Goal: Task Accomplishment & Management: Complete application form

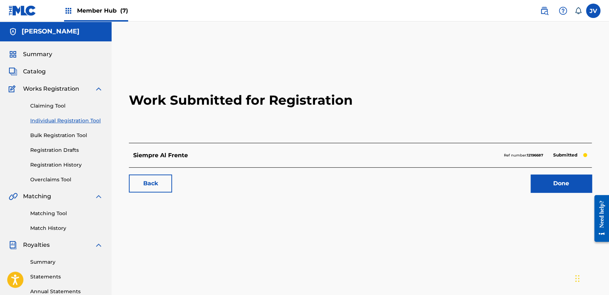
click at [86, 117] on link "Individual Registration Tool" at bounding box center [66, 121] width 73 height 8
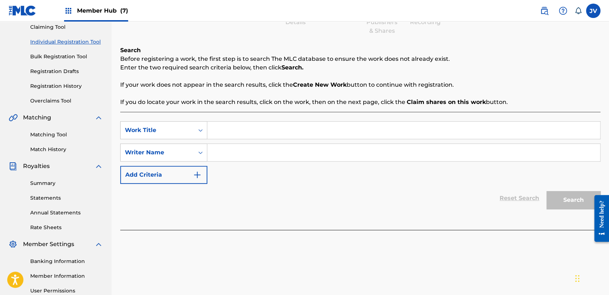
scroll to position [80, 0]
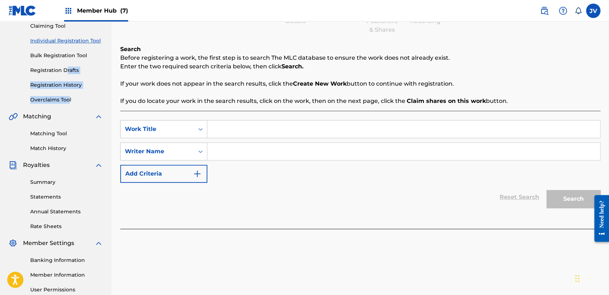
drag, startPoint x: 67, startPoint y: 76, endPoint x: 68, endPoint y: 90, distance: 13.4
click at [68, 91] on div "Claiming Tool Individual Registration Tool Bulk Registration Tool Registration …" at bounding box center [56, 58] width 94 height 90
click at [68, 89] on div "Claiming Tool Individual Registration Tool Bulk Registration Tool Registration …" at bounding box center [56, 58] width 94 height 90
click at [73, 91] on div "Claiming Tool Individual Registration Tool Bulk Registration Tool Registration …" at bounding box center [56, 58] width 94 height 90
click at [76, 85] on link "Registration History" at bounding box center [66, 85] width 73 height 8
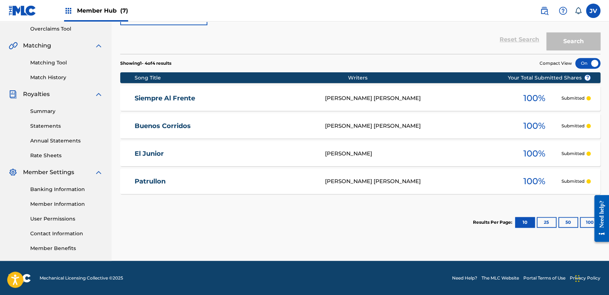
scroll to position [71, 0]
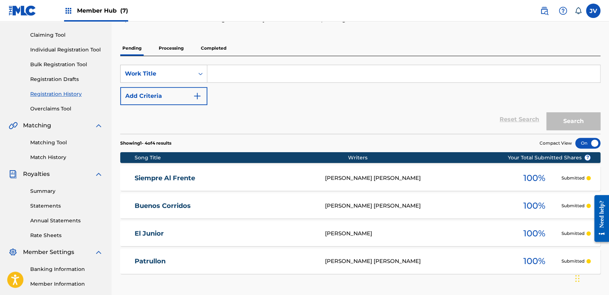
click at [93, 54] on div "Claiming Tool Individual Registration Tool Bulk Registration Tool Registration …" at bounding box center [56, 67] width 94 height 90
click at [94, 50] on link "Individual Registration Tool" at bounding box center [66, 50] width 73 height 8
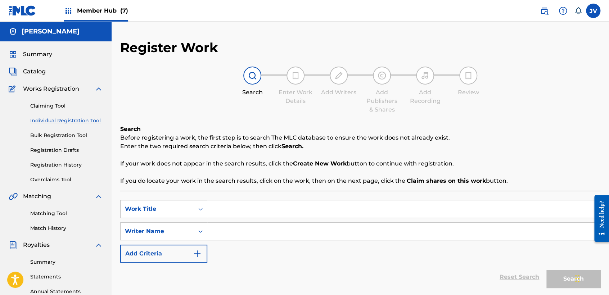
paste input "El Ambiente"
type input "El Ambiente"
paste input "El Ambiente"
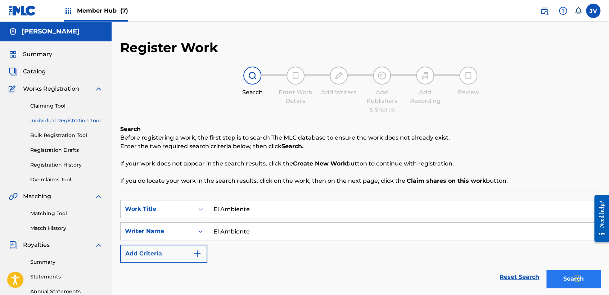
type input "El Ambiente"
click at [547, 273] on button "Search" at bounding box center [573, 279] width 54 height 18
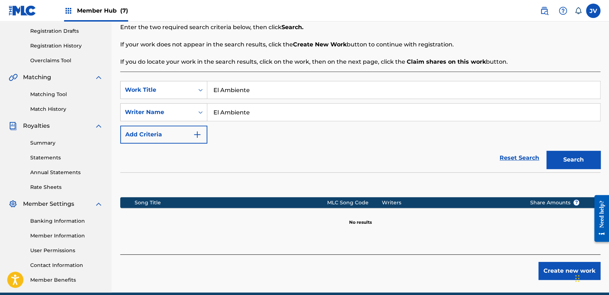
scroll to position [120, 0]
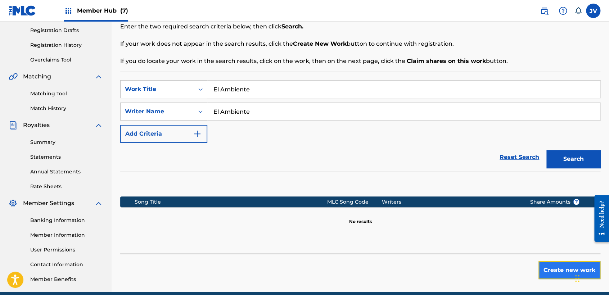
click at [547, 269] on button "Create new work" at bounding box center [569, 270] width 62 height 18
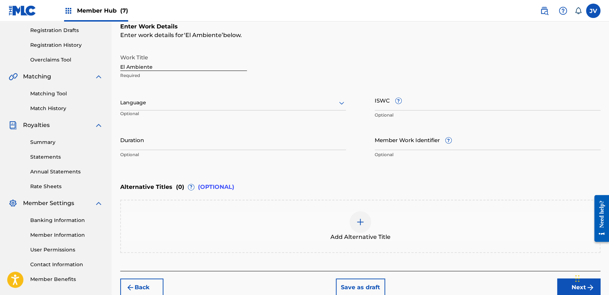
click at [194, 96] on div "Language" at bounding box center [233, 102] width 226 height 15
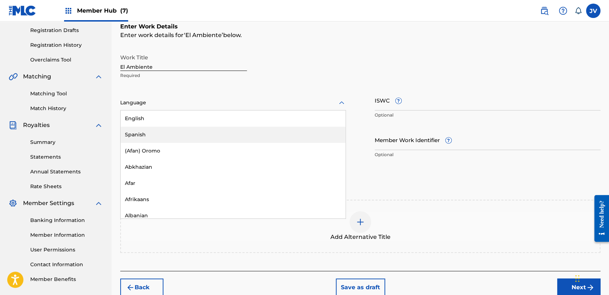
click at [172, 134] on div "Spanish" at bounding box center [233, 135] width 225 height 16
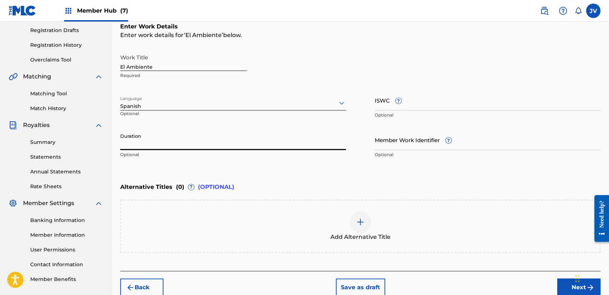
click at [172, 141] on input "Duration" at bounding box center [233, 140] width 226 height 21
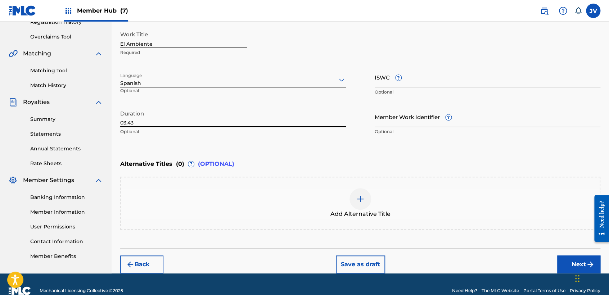
scroll to position [155, 0]
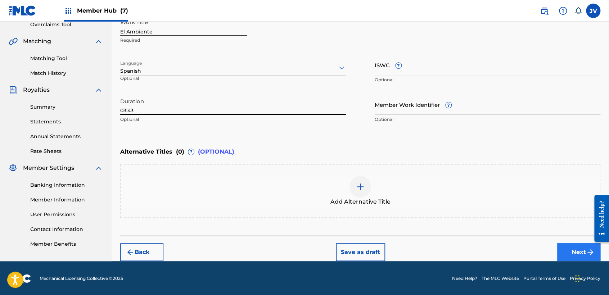
type input "03:43"
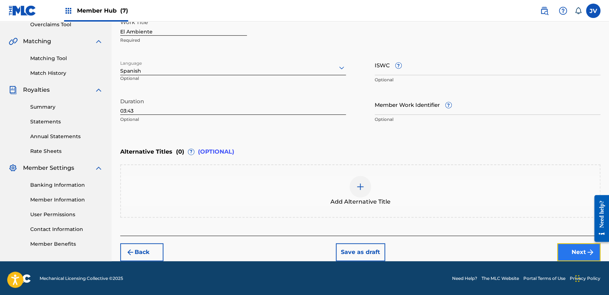
click at [577, 249] on button "Next" at bounding box center [578, 252] width 43 height 18
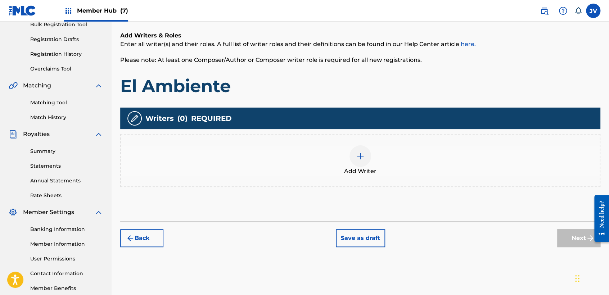
scroll to position [112, 0]
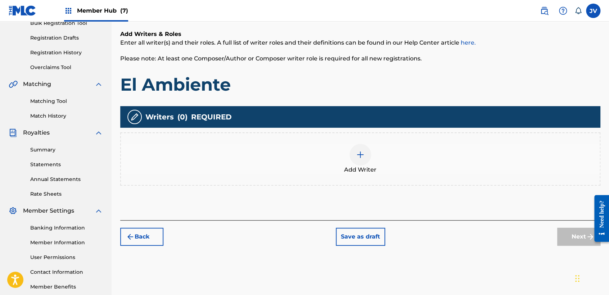
click at [360, 161] on div at bounding box center [360, 155] width 22 height 22
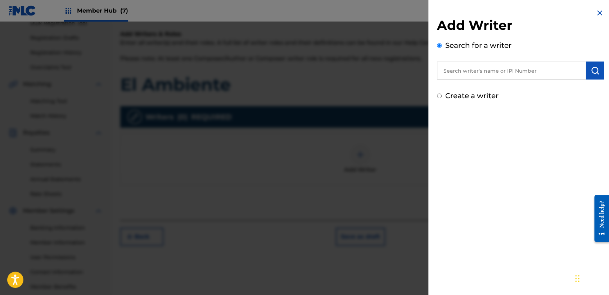
click at [459, 69] on input "text" at bounding box center [511, 71] width 149 height 18
click at [441, 96] on input "Create a writer" at bounding box center [439, 96] width 5 height 5
radio input "false"
radio input "true"
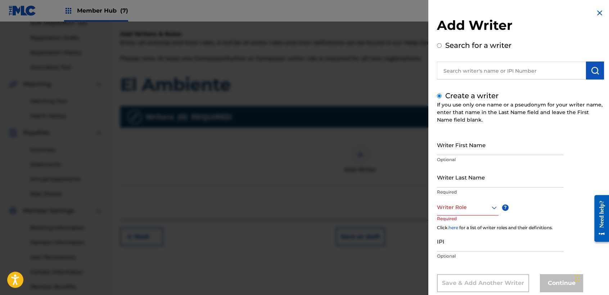
click at [457, 132] on div "Create a writer If you use only one name or a pseudonym for your writer name, e…" at bounding box center [520, 191] width 167 height 202
click at [464, 151] on input "Writer First Name" at bounding box center [500, 145] width 127 height 21
type input "[PERSON_NAME]"
click at [462, 187] on div "Writer Last Name Required" at bounding box center [500, 183] width 127 height 32
click at [462, 183] on input "Writer Last Name" at bounding box center [500, 177] width 127 height 21
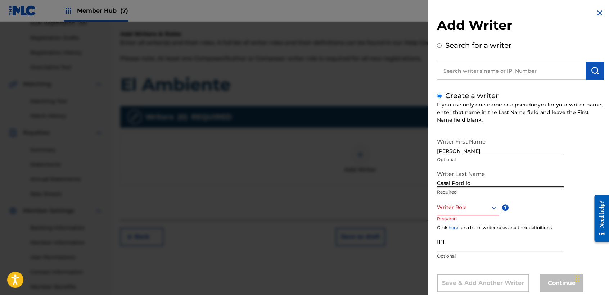
type input "Casal Portillo"
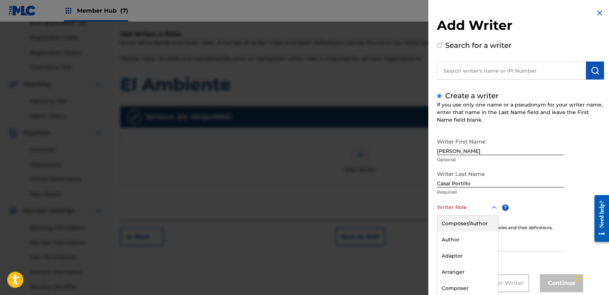
scroll to position [16, 0]
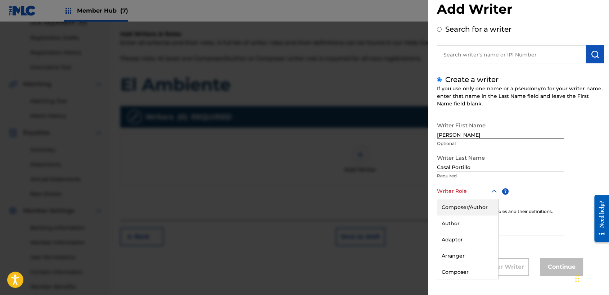
click at [491, 199] on div "8 results available. Use Up and Down to choose options, press Enter to select t…" at bounding box center [468, 191] width 62 height 16
click at [491, 203] on div "Composer/Author" at bounding box center [467, 207] width 61 height 16
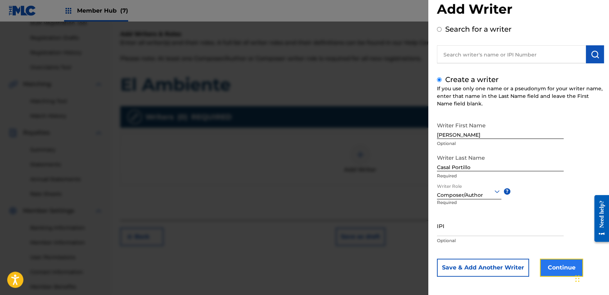
click at [549, 263] on button "Continue" at bounding box center [561, 268] width 43 height 18
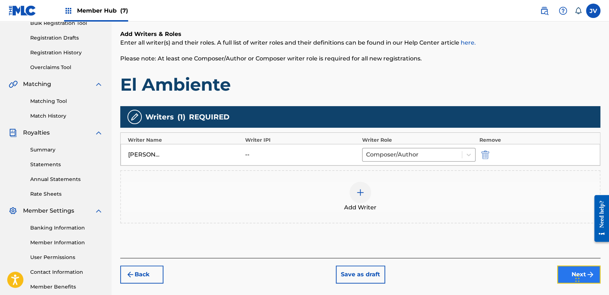
click at [561, 271] on button "Next" at bounding box center [578, 275] width 43 height 18
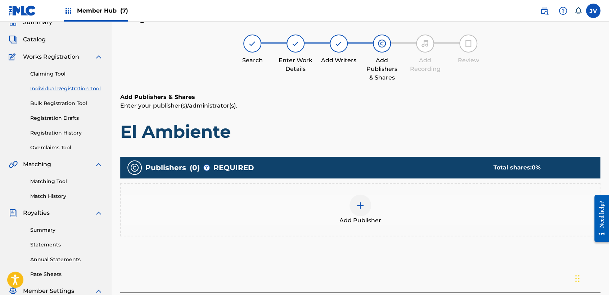
scroll to position [112, 0]
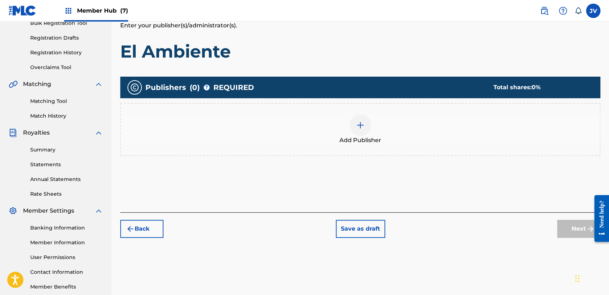
click at [364, 124] on img at bounding box center [360, 125] width 9 height 9
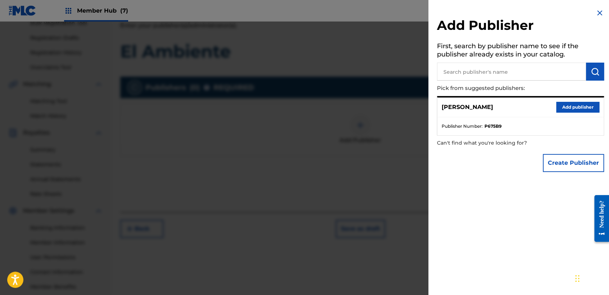
click at [578, 112] on div "[PERSON_NAME] Add publisher" at bounding box center [520, 108] width 166 height 20
click at [578, 104] on button "Add publisher" at bounding box center [577, 107] width 43 height 11
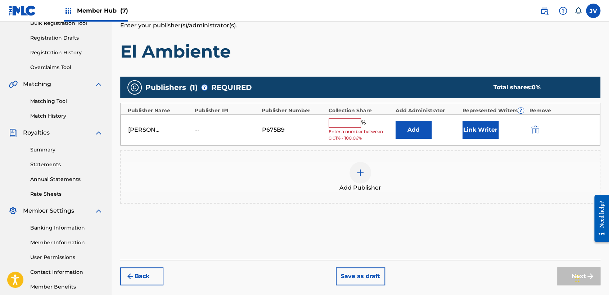
click at [346, 127] on input "text" at bounding box center [345, 122] width 32 height 9
type input "100"
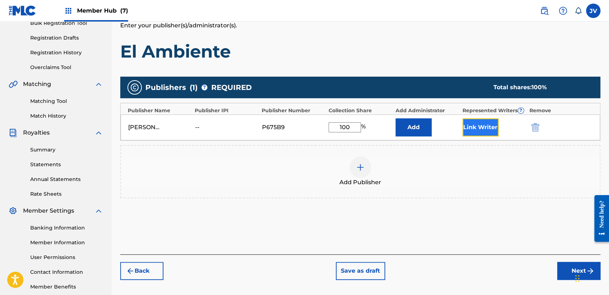
click at [480, 123] on button "Link Writer" at bounding box center [480, 127] width 36 height 18
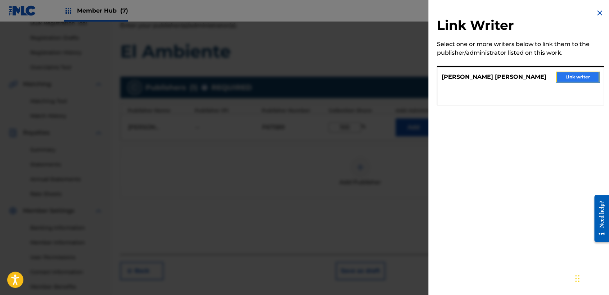
click at [568, 75] on button "Link writer" at bounding box center [577, 77] width 43 height 11
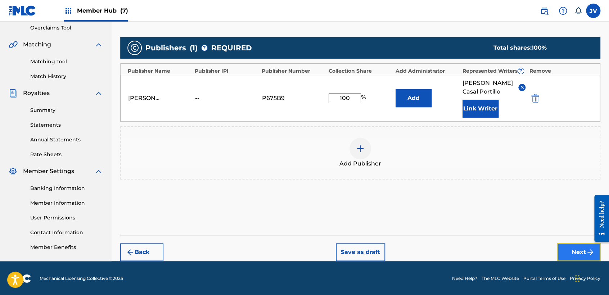
click at [559, 245] on button "Next" at bounding box center [578, 252] width 43 height 18
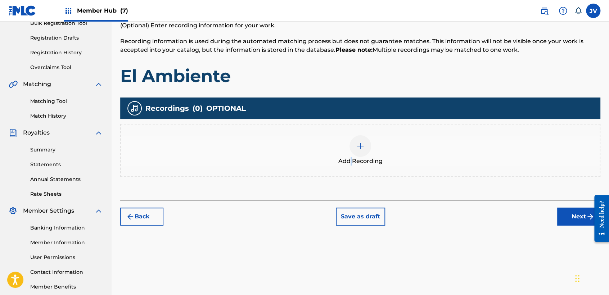
click at [351, 166] on div "Add Recording" at bounding box center [360, 150] width 480 height 53
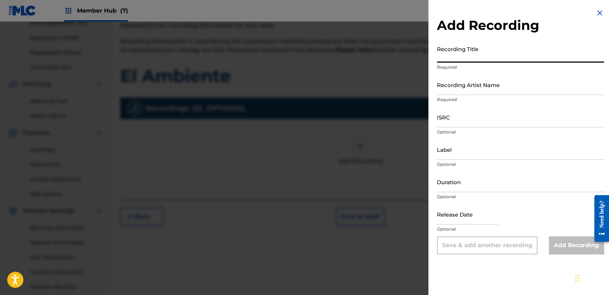
paste input "El Ambiente"
type input "El Ambiente"
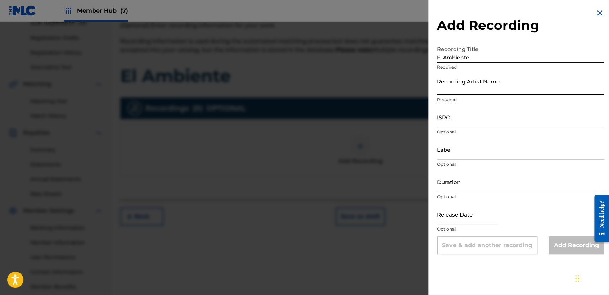
click at [483, 89] on input "Recording Artist Name" at bounding box center [520, 84] width 167 height 21
type input "Clase Personal"
type input "JB MUSIC"
type input "02:33"
type input "[DATE]"
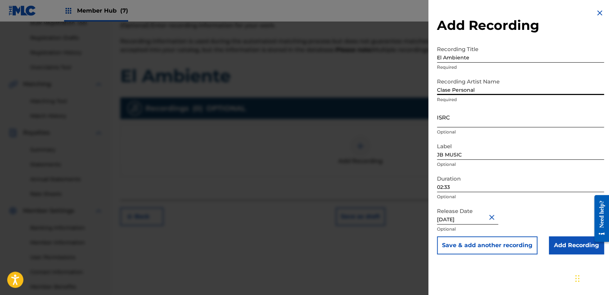
click at [484, 121] on input "ISRC" at bounding box center [520, 117] width 167 height 21
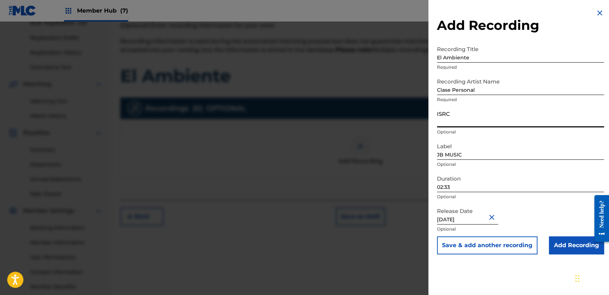
paste input "TCAGR2281994"
type input "TCAGR2281994"
click at [499, 183] on input "02:33" at bounding box center [520, 182] width 167 height 21
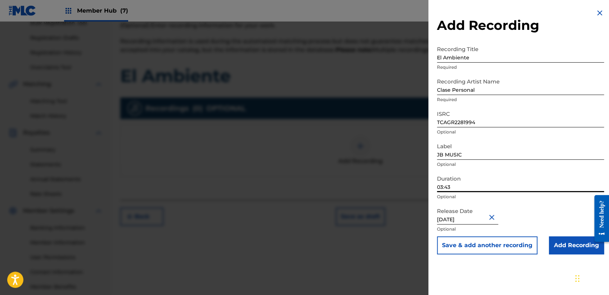
type input "03:43"
drag, startPoint x: 484, startPoint y: 219, endPoint x: 411, endPoint y: 221, distance: 73.8
click at [411, 222] on div "Add Recording Recording Title El Ambiente Required Recording Artist Name Clase …" at bounding box center [304, 159] width 609 height 274
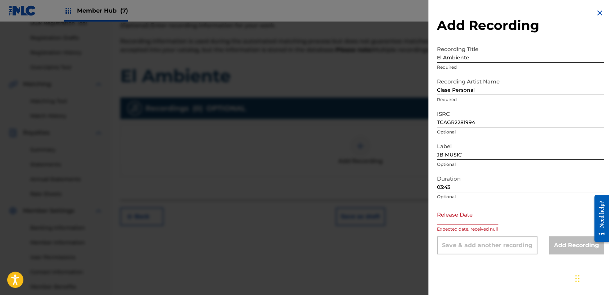
click at [464, 218] on input "text" at bounding box center [467, 214] width 61 height 21
select select "8"
select select "2025"
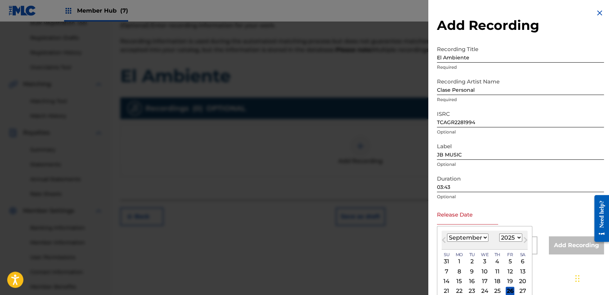
click at [471, 236] on select "January February March April May June July August September October November De…" at bounding box center [467, 238] width 41 height 8
select select "0"
click at [447, 234] on select "January February March April May June July August September October November De…" at bounding box center [467, 238] width 41 height 8
click at [517, 238] on select "1899 1900 1901 1902 1903 1904 1905 1906 1907 1908 1909 1910 1911 1912 1913 1914…" at bounding box center [510, 238] width 23 height 8
select select "2023"
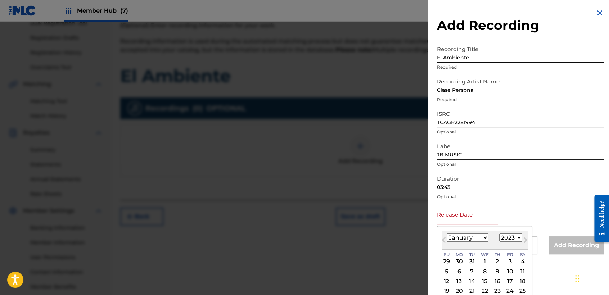
click at [499, 234] on select "1899 1900 1901 1902 1903 1904 1905 1906 1907 1908 1909 1910 1911 1912 1913 1914…" at bounding box center [510, 238] width 23 height 8
click at [472, 261] on div "3" at bounding box center [471, 261] width 9 height 9
type input "[DATE]"
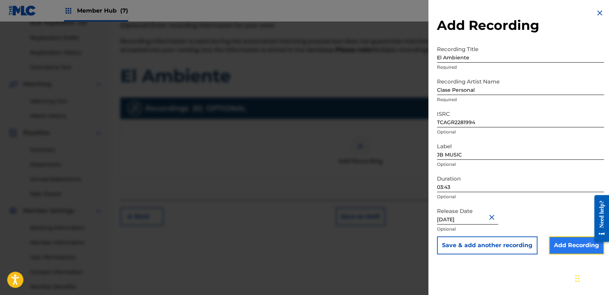
click at [550, 240] on input "Add Recording" at bounding box center [576, 245] width 55 height 18
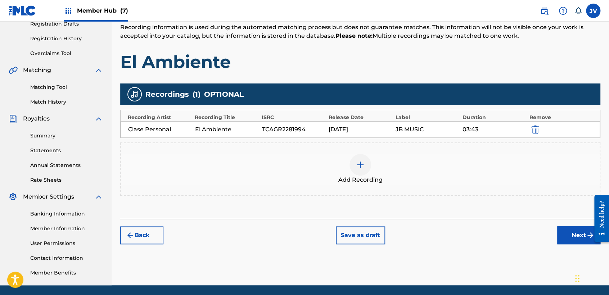
scroll to position [151, 0]
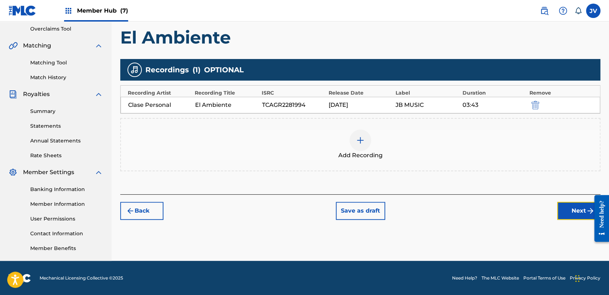
drag, startPoint x: 1174, startPoint y: 408, endPoint x: 592, endPoint y: 234, distance: 606.6
click at [575, 217] on button "Next" at bounding box center [578, 211] width 43 height 18
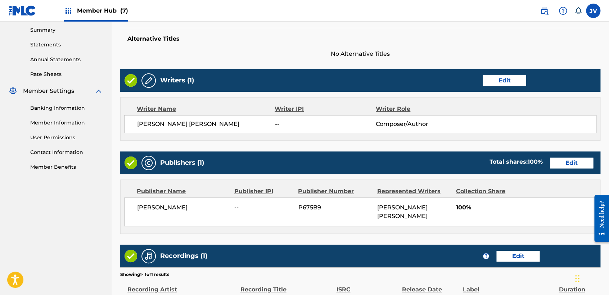
scroll to position [321, 0]
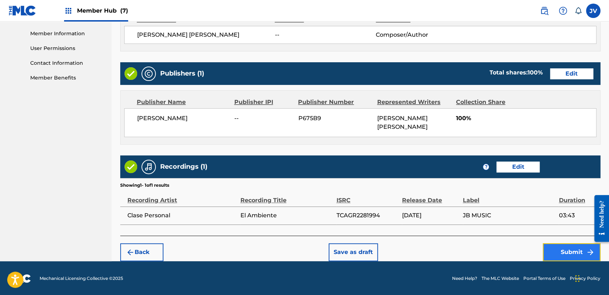
click at [577, 248] on button "Submit" at bounding box center [572, 252] width 58 height 18
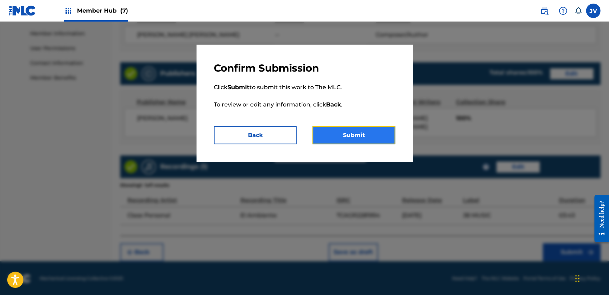
click at [349, 131] on button "Submit" at bounding box center [353, 135] width 83 height 18
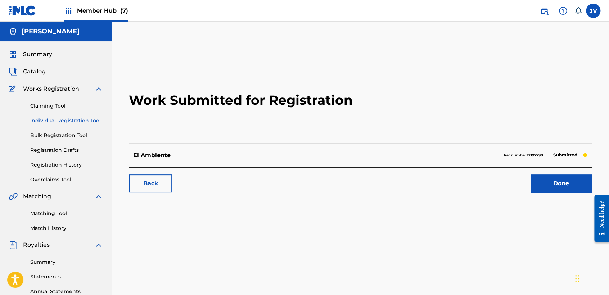
click at [89, 121] on link "Individual Registration Tool" at bounding box center [66, 121] width 73 height 8
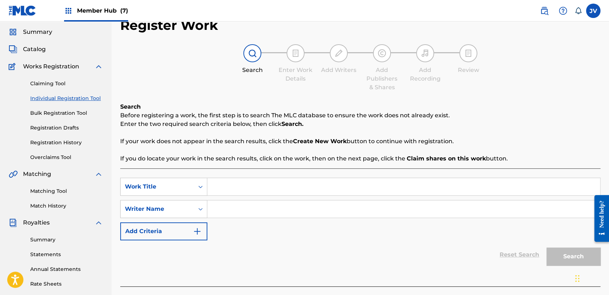
scroll to position [40, 0]
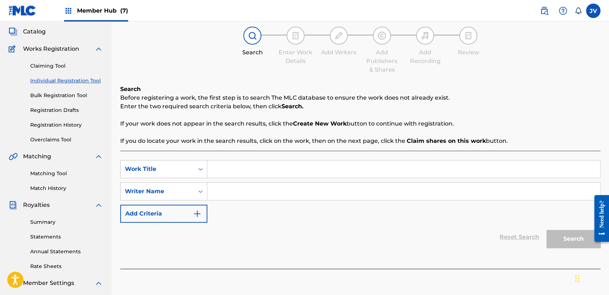
paste input "Mi Carnal"
type input "Mi Carnal"
click at [271, 191] on input "a" at bounding box center [403, 191] width 393 height 17
type input "a"
click at [573, 237] on button "Search" at bounding box center [573, 239] width 54 height 18
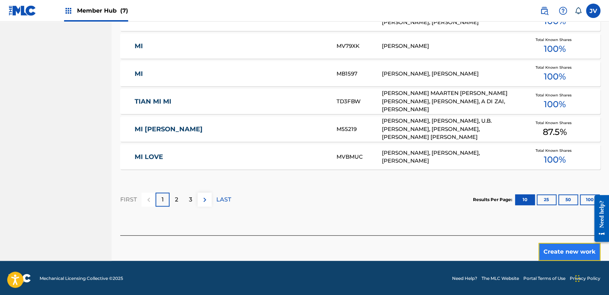
click at [548, 250] on button "Create new work" at bounding box center [569, 252] width 62 height 18
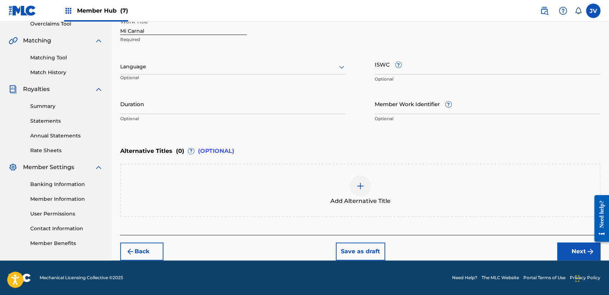
scroll to position [155, 0]
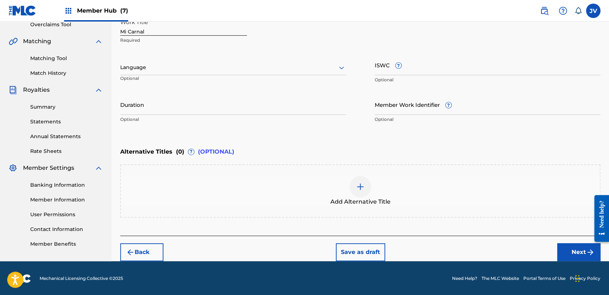
click at [186, 71] on div at bounding box center [233, 67] width 226 height 9
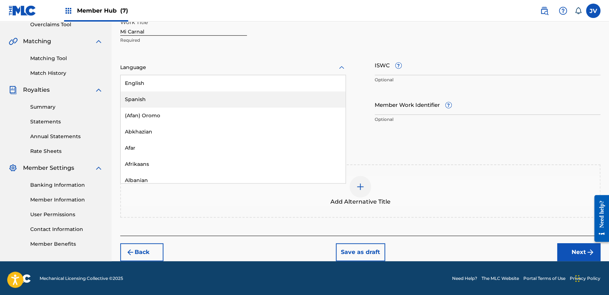
click at [181, 106] on div "Spanish" at bounding box center [233, 99] width 225 height 16
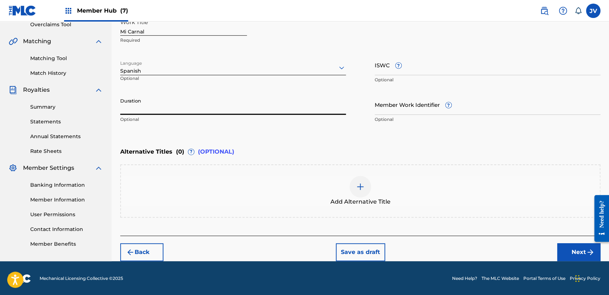
click at [181, 105] on input "Duration" at bounding box center [233, 104] width 226 height 21
type input "02:35"
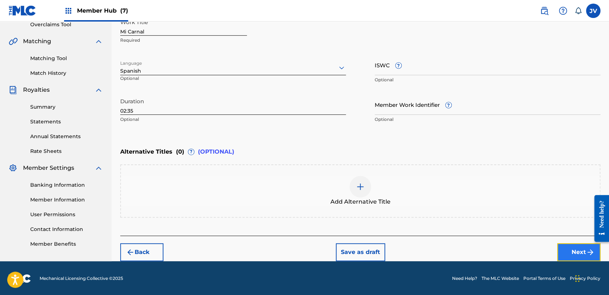
click at [574, 250] on button "Next" at bounding box center [578, 252] width 43 height 18
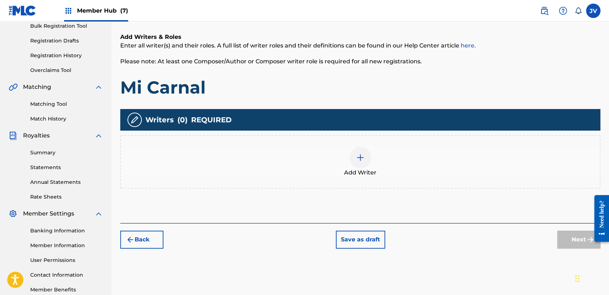
scroll to position [112, 0]
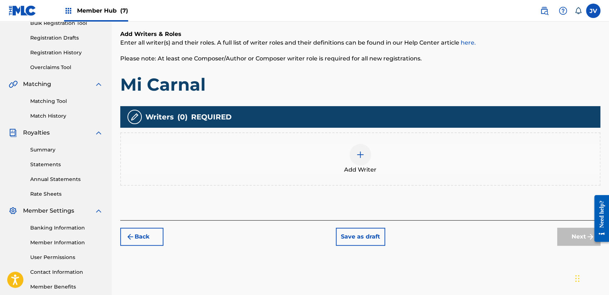
click at [372, 157] on div "Add Writer" at bounding box center [360, 159] width 479 height 30
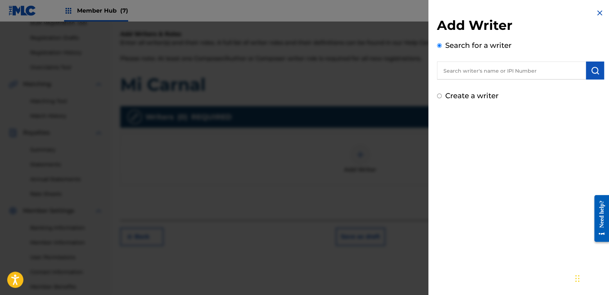
click at [438, 94] on input "Create a writer" at bounding box center [439, 96] width 5 height 5
radio input "false"
radio input "true"
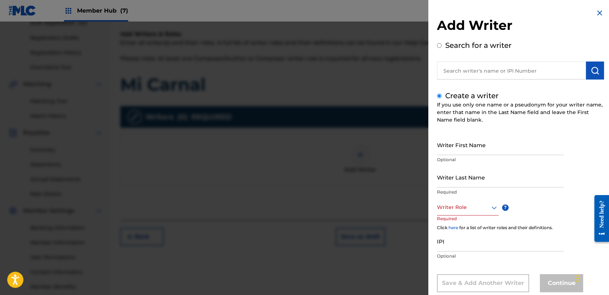
click at [470, 133] on div "Create a writer If you use only one name or a pseudonym for your writer name, e…" at bounding box center [520, 191] width 167 height 202
click at [474, 154] on input "Writer First Name" at bounding box center [500, 145] width 127 height 21
type input "[PERSON_NAME]"
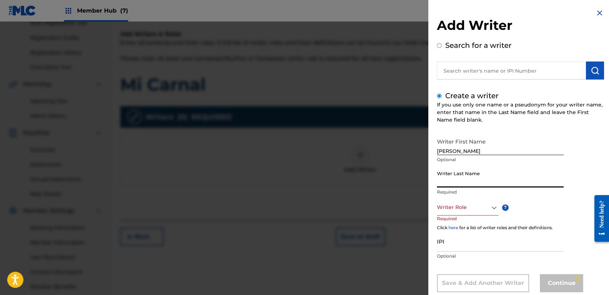
click at [481, 174] on input "Writer Last Name" at bounding box center [500, 177] width 127 height 21
type input "Casal Portillo"
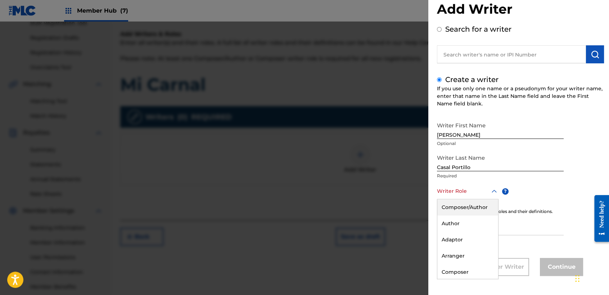
click at [487, 199] on div "8 results available. Use Up and Down to choose options, press Enter to select t…" at bounding box center [468, 191] width 62 height 16
click at [488, 211] on div "Composer/Author" at bounding box center [467, 207] width 61 height 16
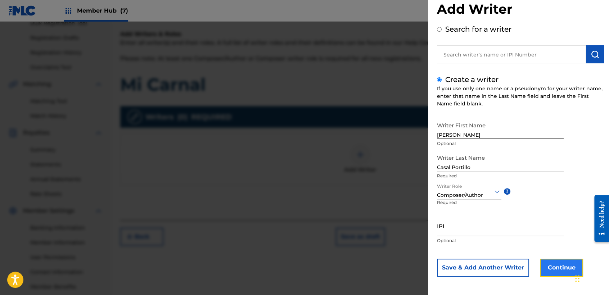
click at [552, 275] on button "Continue" at bounding box center [561, 268] width 43 height 18
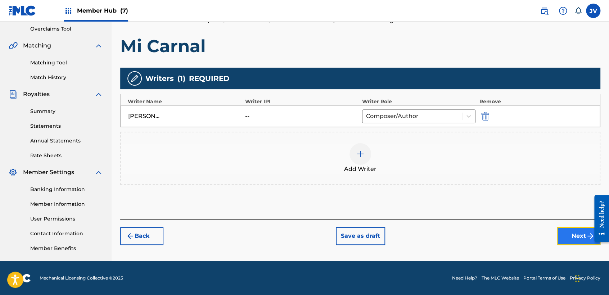
click at [569, 231] on button "Next" at bounding box center [578, 236] width 43 height 18
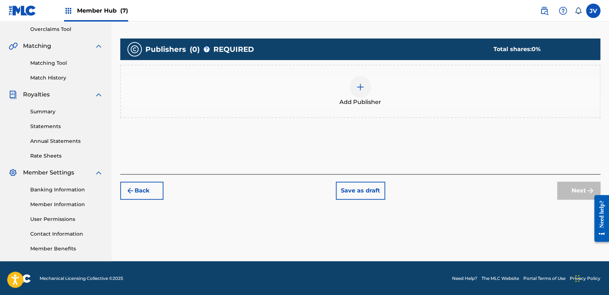
scroll to position [151, 0]
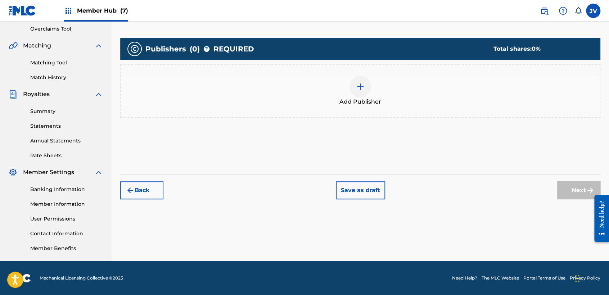
click at [362, 78] on div "Add Publisher" at bounding box center [360, 90] width 480 height 53
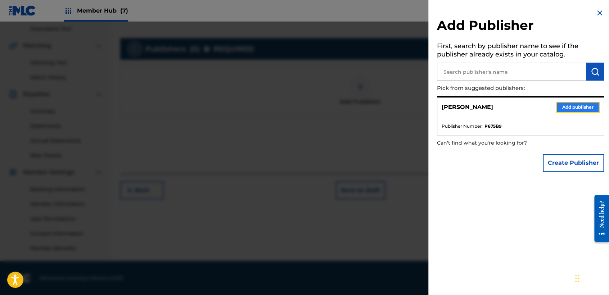
click at [589, 105] on button "Add publisher" at bounding box center [577, 107] width 43 height 11
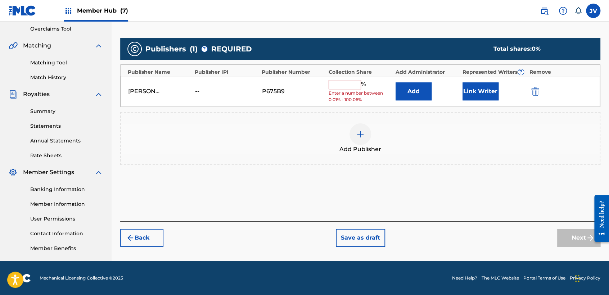
click at [354, 80] on input "text" at bounding box center [345, 84] width 32 height 9
type input "100"
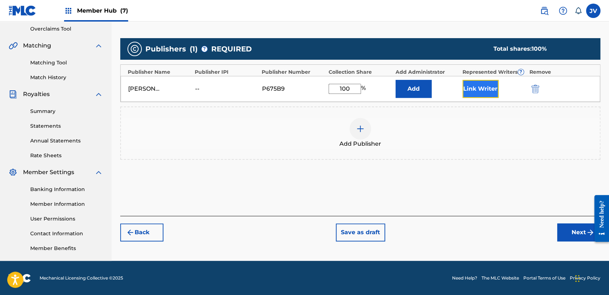
click at [484, 87] on button "Link Writer" at bounding box center [480, 89] width 36 height 18
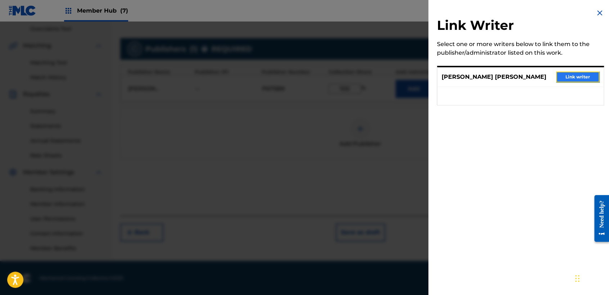
click at [572, 76] on button "Link writer" at bounding box center [577, 77] width 43 height 11
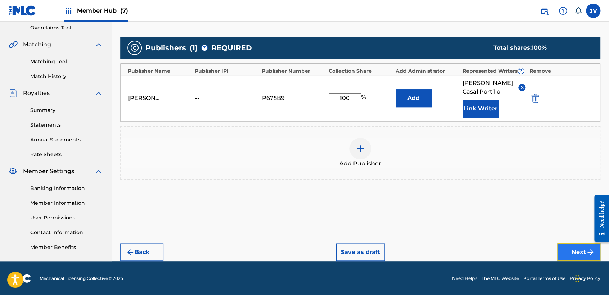
click at [584, 247] on button "Next" at bounding box center [578, 252] width 43 height 18
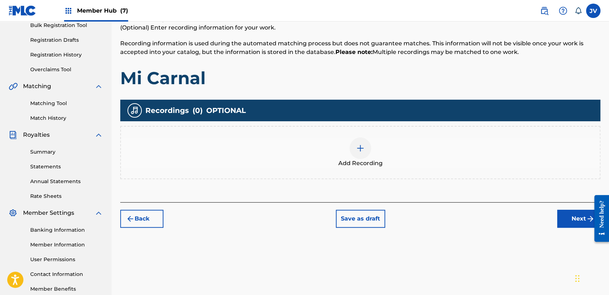
scroll to position [112, 0]
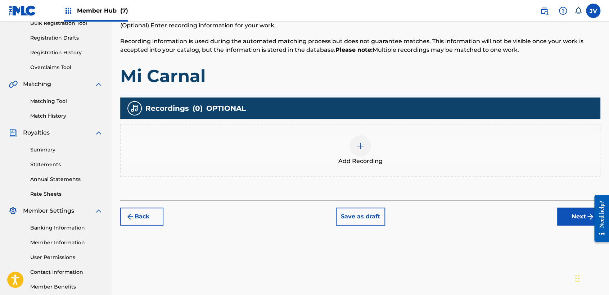
click at [371, 143] on div "Add Recording" at bounding box center [360, 150] width 479 height 30
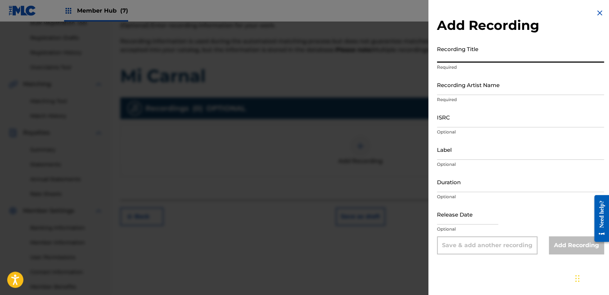
paste input "Mi Carnal"
type input "Mi Carnal"
click at [480, 90] on input "Recording Artist Name" at bounding box center [520, 84] width 167 height 21
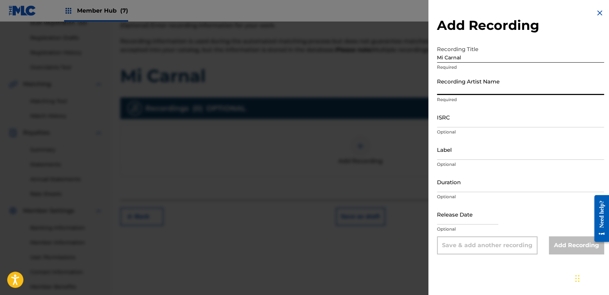
type input "Clase Personal"
type input "JB MUSIC"
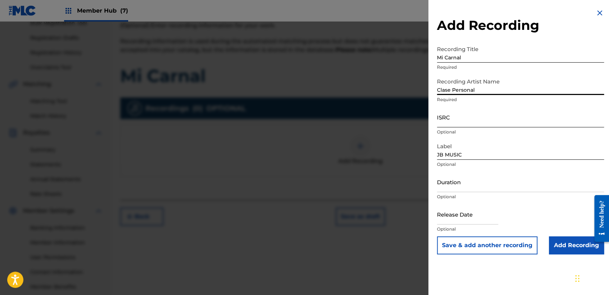
click at [484, 125] on input "ISRC" at bounding box center [520, 117] width 167 height 21
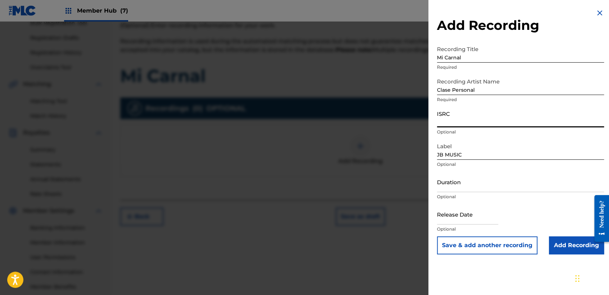
paste input "QZWV32581431"
type input "QZWV32581431"
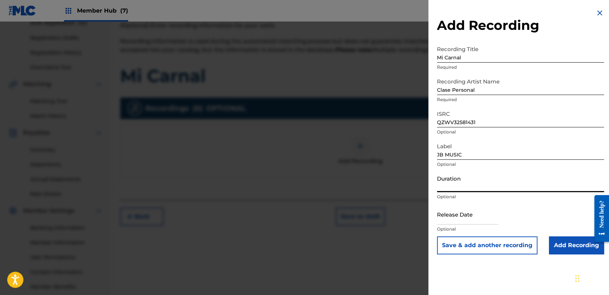
click at [491, 183] on input "Duration" at bounding box center [520, 182] width 167 height 21
type input "02:35"
click at [455, 209] on input "text" at bounding box center [467, 214] width 61 height 21
select select "8"
select select "2025"
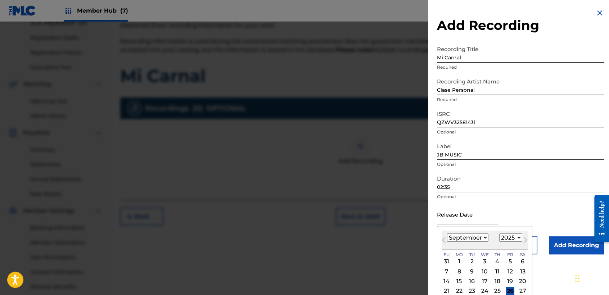
click at [469, 237] on select "January February March April May June July August September October November De…" at bounding box center [467, 238] width 41 height 8
select select "7"
click at [447, 234] on select "January February March April May June July August September October November De…" at bounding box center [467, 238] width 41 height 8
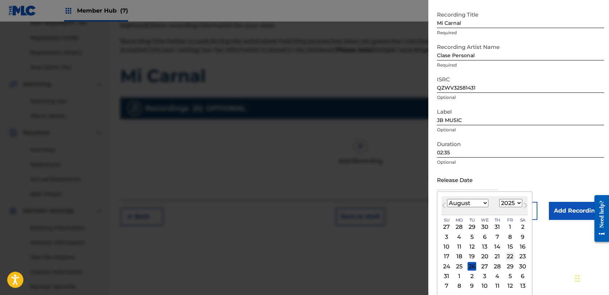
click at [511, 257] on div "22" at bounding box center [510, 256] width 9 height 9
type input "[DATE]"
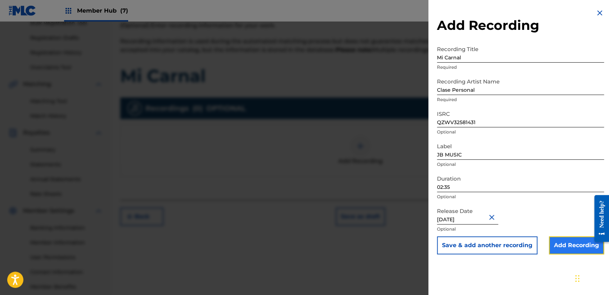
click at [568, 240] on input "Add Recording" at bounding box center [576, 245] width 55 height 18
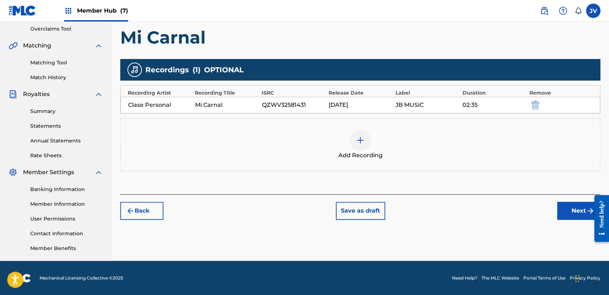
click at [591, 202] on div at bounding box center [599, 218] width 20 height 58
click at [586, 210] on img "submit" at bounding box center [590, 211] width 9 height 9
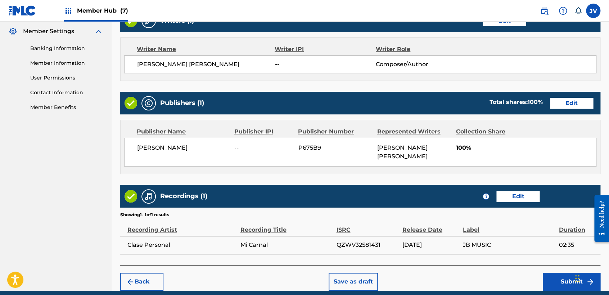
scroll to position [321, 0]
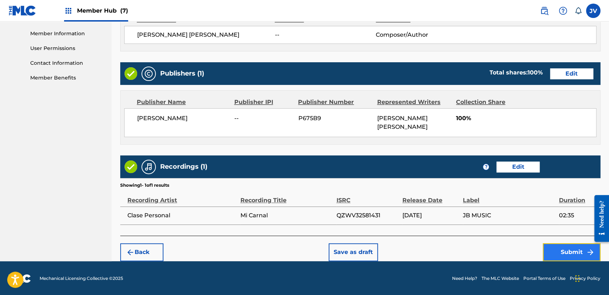
click at [582, 247] on button "Submit" at bounding box center [572, 252] width 58 height 18
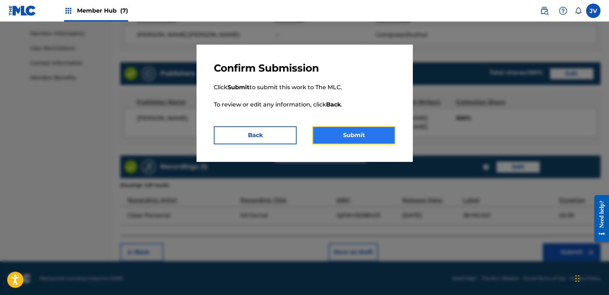
click at [339, 138] on button "Submit" at bounding box center [353, 135] width 83 height 18
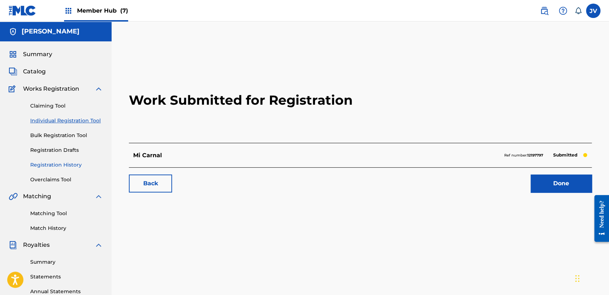
click at [63, 168] on link "Registration History" at bounding box center [66, 165] width 73 height 8
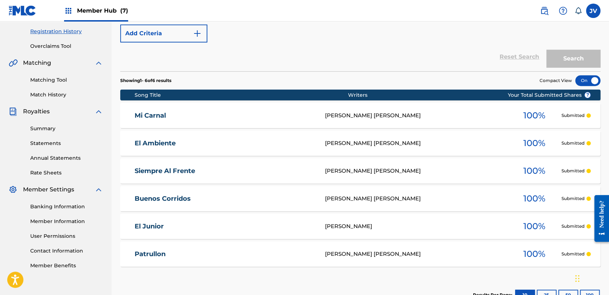
scroll to position [120, 0]
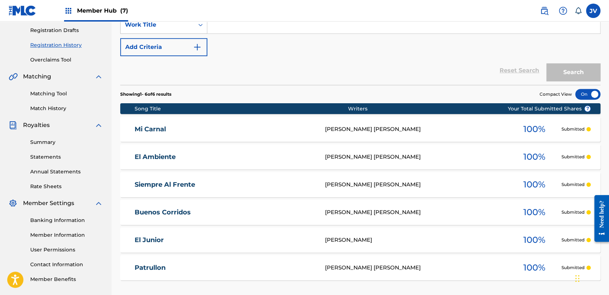
click at [119, 15] on div "Member Hub (7)" at bounding box center [96, 10] width 64 height 21
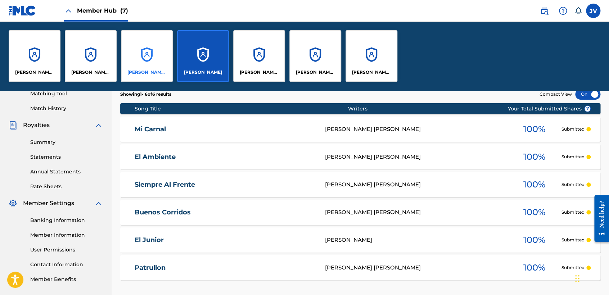
click at [140, 67] on div "[PERSON_NAME] [PERSON_NAME]" at bounding box center [147, 56] width 52 height 52
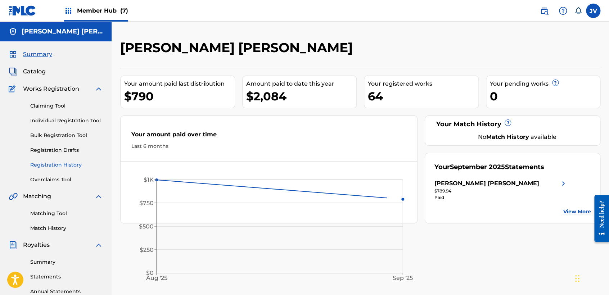
click at [73, 162] on link "Registration History" at bounding box center [66, 165] width 73 height 8
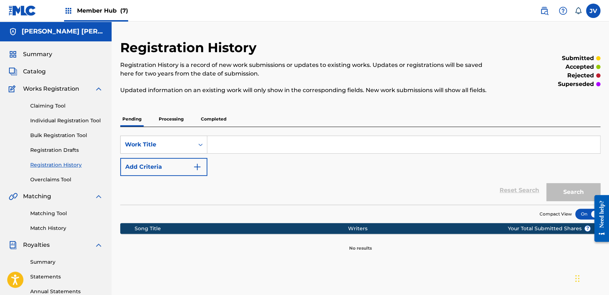
click at [223, 113] on p "Completed" at bounding box center [214, 119] width 30 height 15
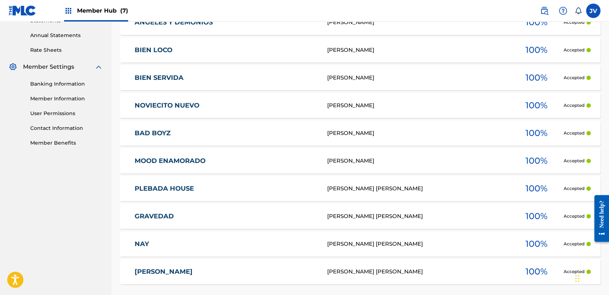
scroll to position [248, 0]
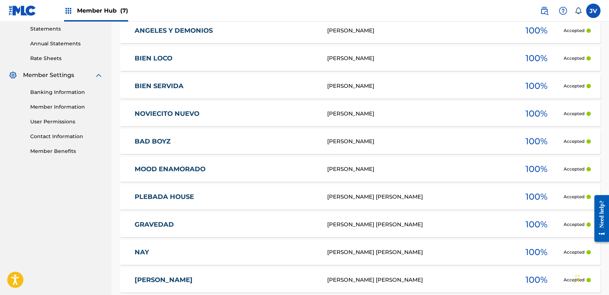
click at [108, 12] on span "Member Hub (7)" at bounding box center [102, 10] width 51 height 8
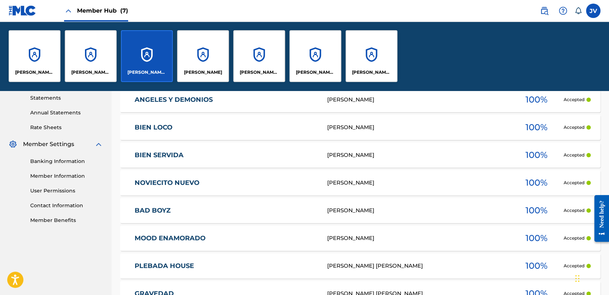
scroll to position [317, 0]
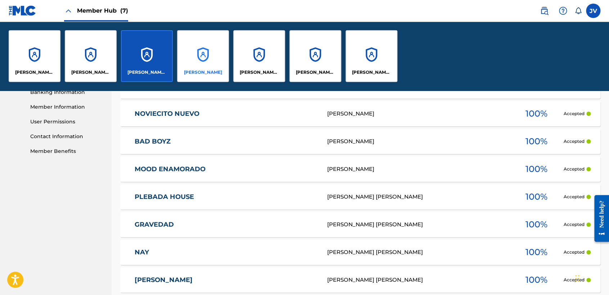
click at [212, 54] on div "[PERSON_NAME]" at bounding box center [203, 56] width 52 height 52
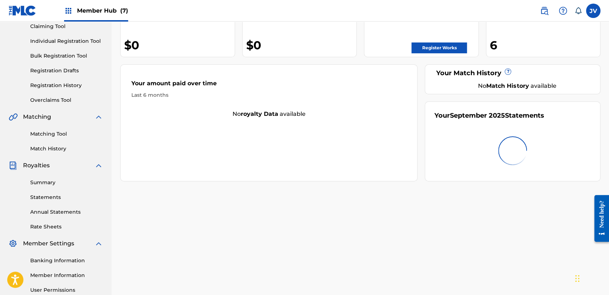
scroll to position [80, 0]
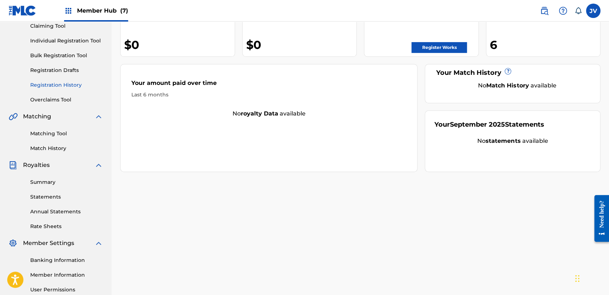
click at [60, 85] on link "Registration History" at bounding box center [66, 85] width 73 height 8
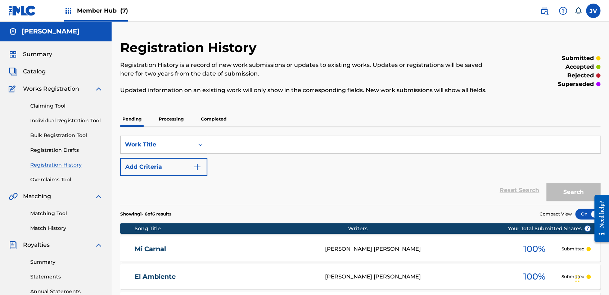
click at [218, 114] on p "Completed" at bounding box center [214, 119] width 30 height 15
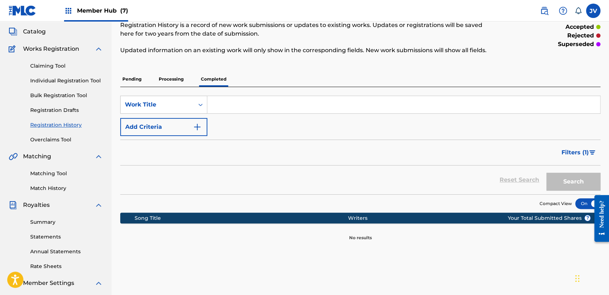
scroll to position [80, 0]
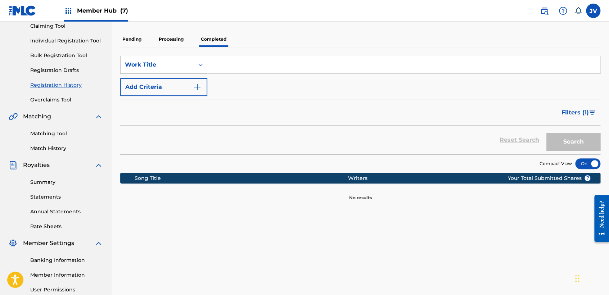
click at [134, 41] on p "Pending" at bounding box center [131, 39] width 23 height 15
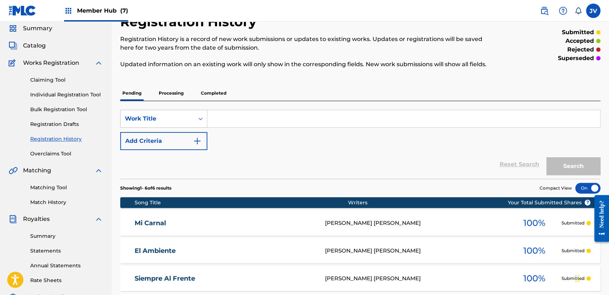
scroll to position [40, 0]
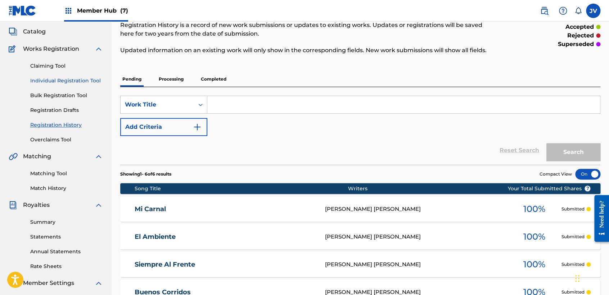
click at [81, 81] on link "Individual Registration Tool" at bounding box center [66, 81] width 73 height 8
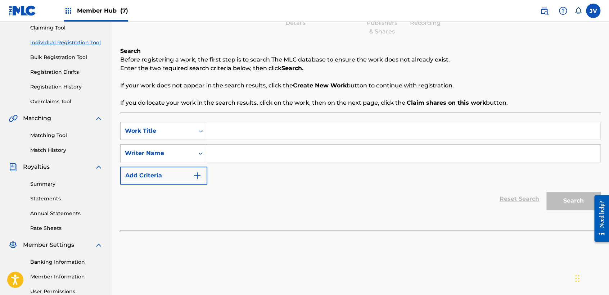
scroll to position [80, 0]
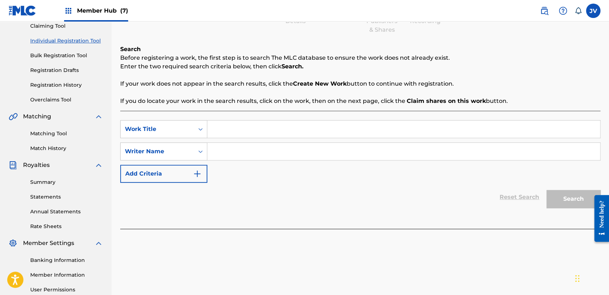
click at [236, 137] on input "Search Form" at bounding box center [403, 129] width 393 height 17
type input "El [PERSON_NAME]"
paste input "El [PERSON_NAME]"
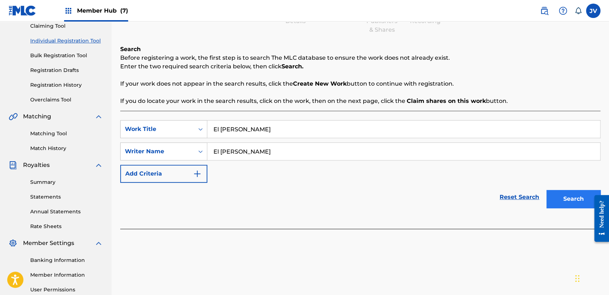
type input "El [PERSON_NAME]"
click at [567, 199] on button "Search" at bounding box center [573, 199] width 54 height 18
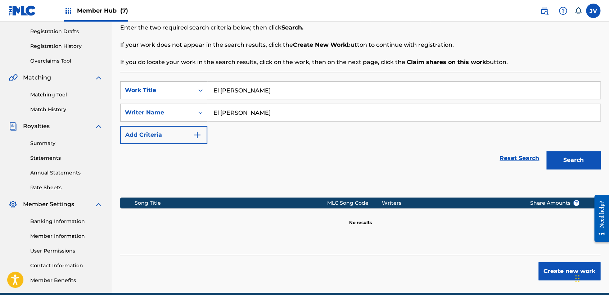
scroll to position [151, 0]
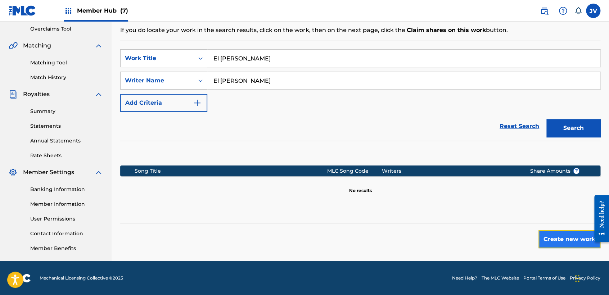
click at [552, 247] on button "Create new work" at bounding box center [569, 239] width 62 height 18
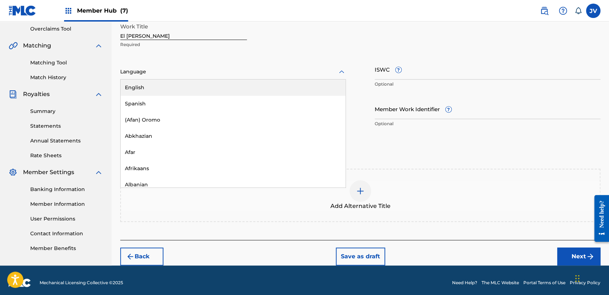
click at [241, 72] on div at bounding box center [233, 71] width 226 height 9
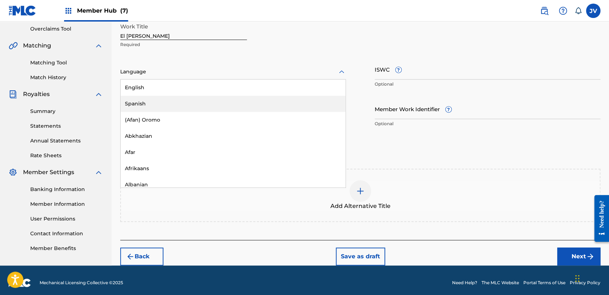
click at [221, 108] on div "Spanish" at bounding box center [233, 104] width 225 height 16
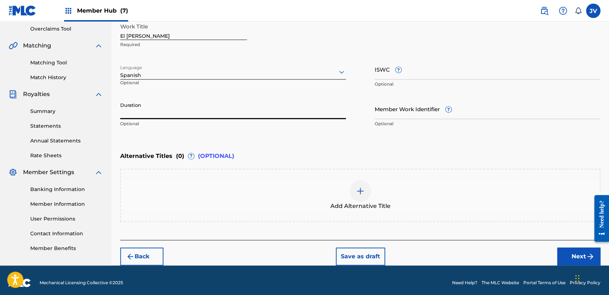
click at [221, 107] on input "Duration" at bounding box center [233, 109] width 226 height 21
type input "02:53"
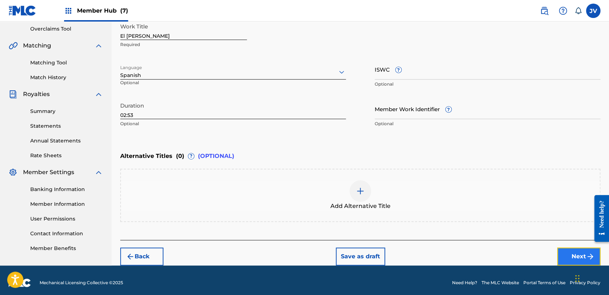
click at [579, 249] on button "Next" at bounding box center [578, 257] width 43 height 18
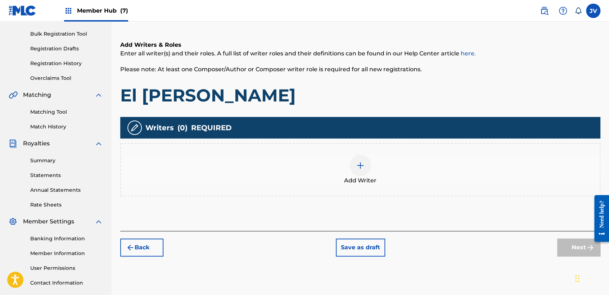
scroll to position [112, 0]
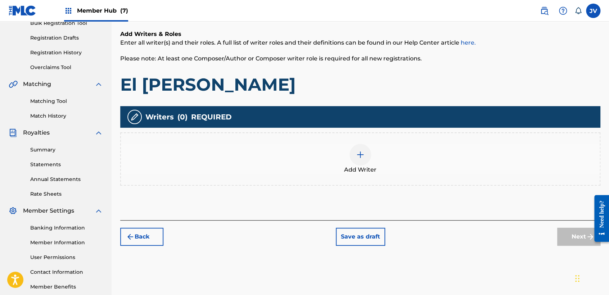
click at [352, 168] on span "Add Writer" at bounding box center [360, 170] width 32 height 9
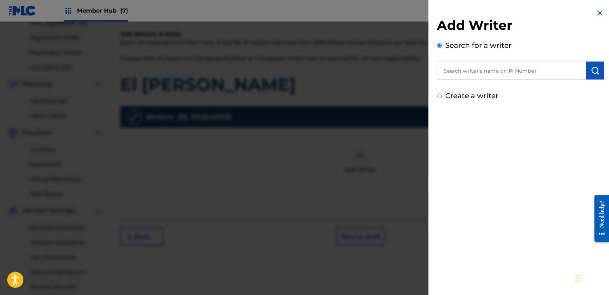
click at [488, 68] on input "text" at bounding box center [511, 71] width 149 height 18
click at [439, 95] on input "Create a writer" at bounding box center [439, 96] width 5 height 5
radio input "false"
radio input "true"
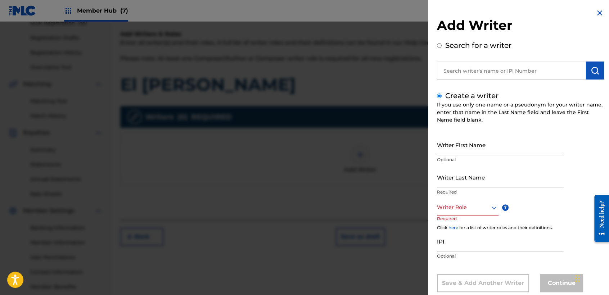
click at [447, 145] on input "Writer First Name" at bounding box center [500, 145] width 127 height 21
